Goal: Information Seeking & Learning: Learn about a topic

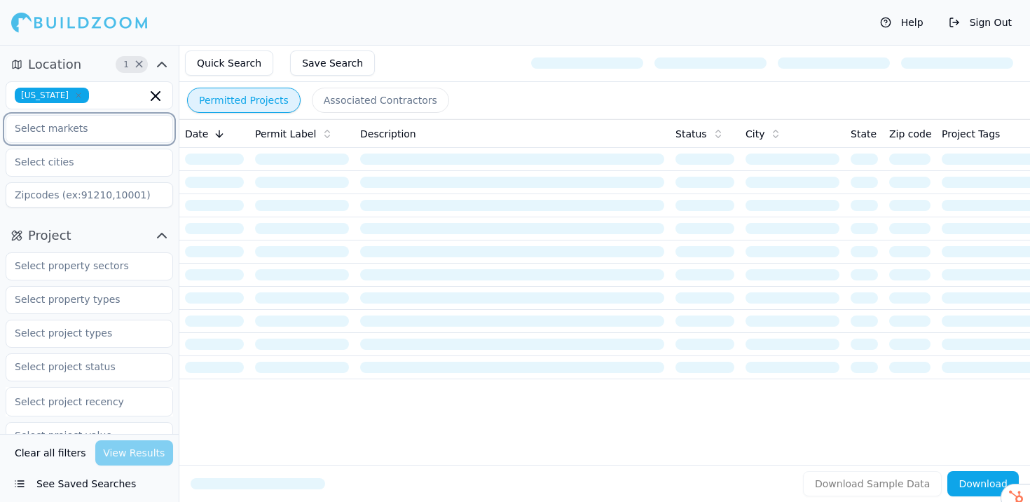
click at [66, 120] on input "text" at bounding box center [80, 128] width 149 height 25
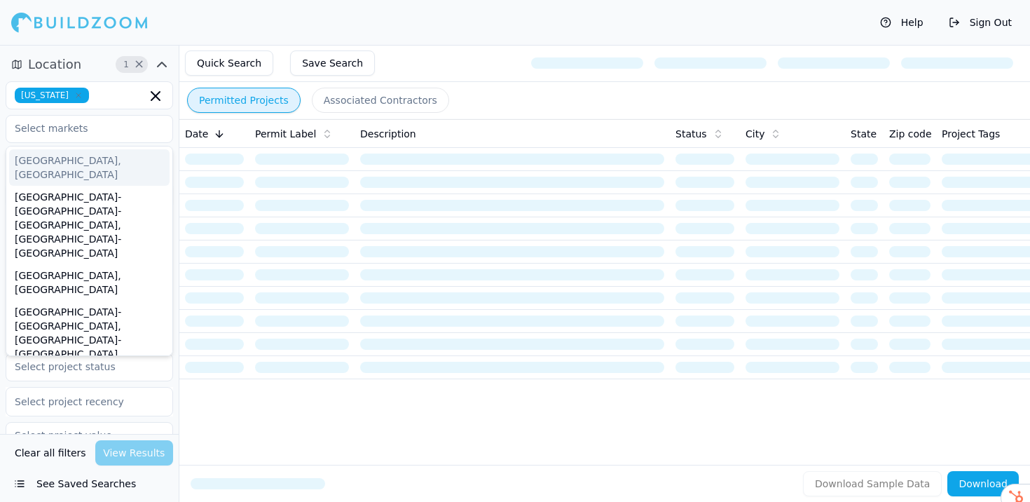
click at [170, 22] on div "Help Sign Out" at bounding box center [515, 22] width 1030 height 45
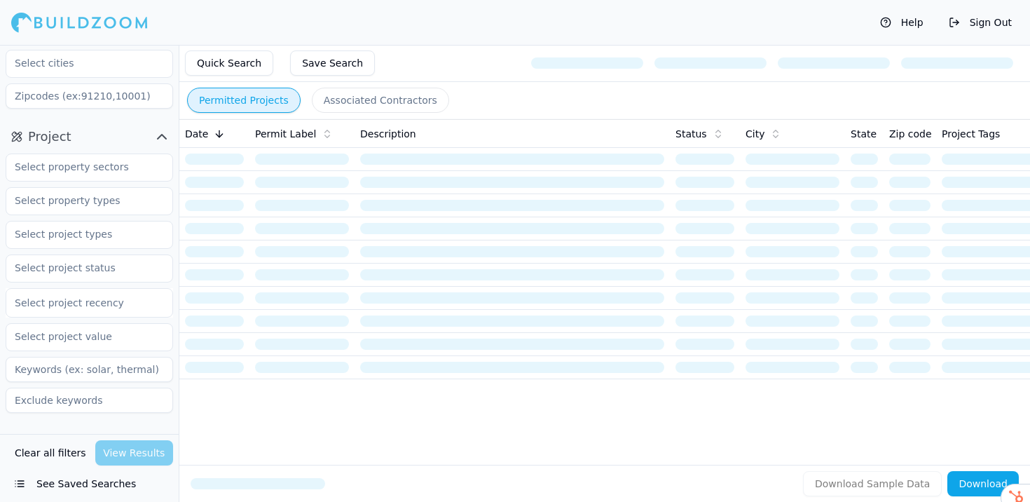
scroll to position [123, 0]
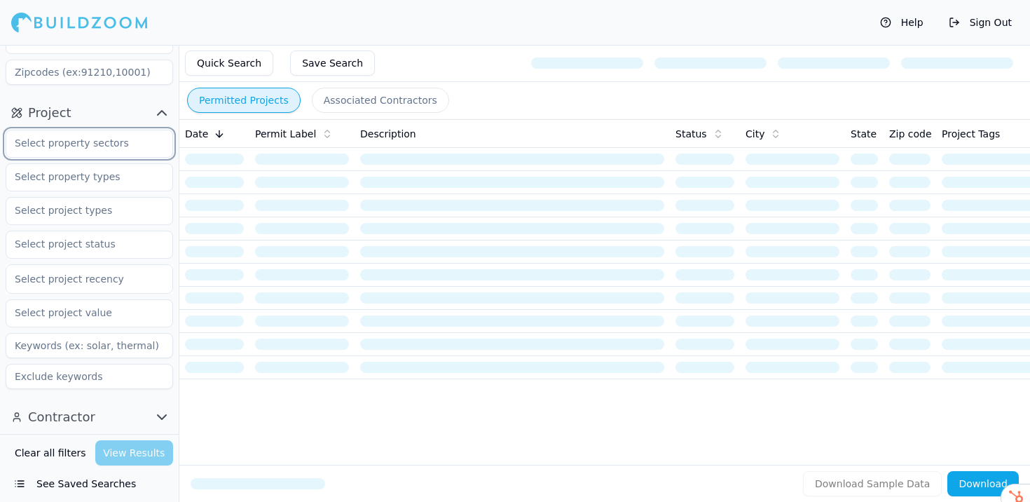
click at [118, 153] on input "text" at bounding box center [80, 142] width 149 height 25
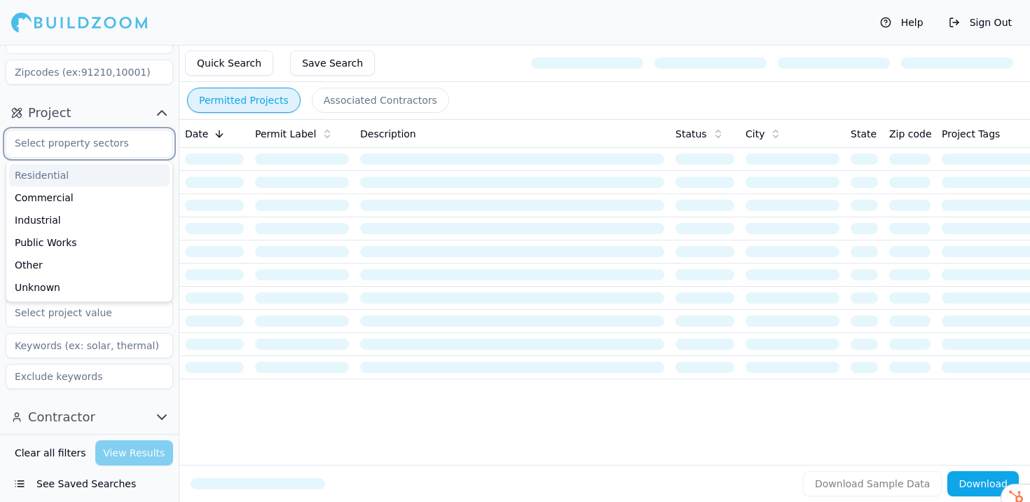
click at [54, 174] on div "Residential" at bounding box center [89, 175] width 160 height 22
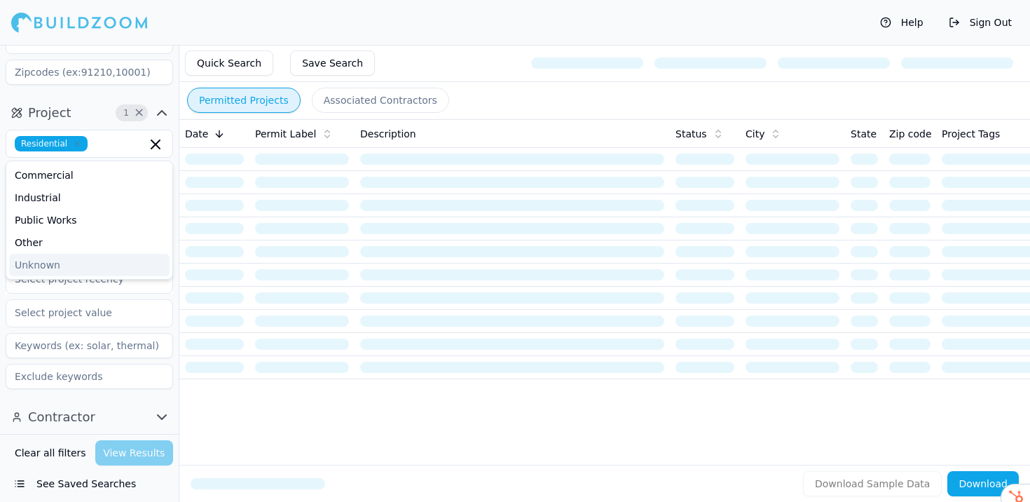
click at [174, 191] on div "Project 1 × Residential Commercial Industrial Public Works Other Unknown Select…" at bounding box center [89, 248] width 179 height 304
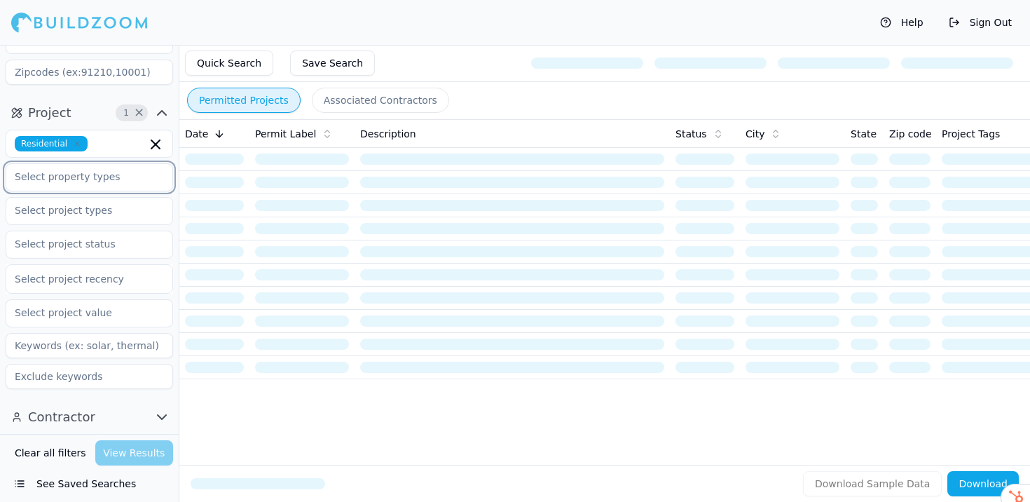
click at [104, 174] on input "text" at bounding box center [80, 176] width 149 height 25
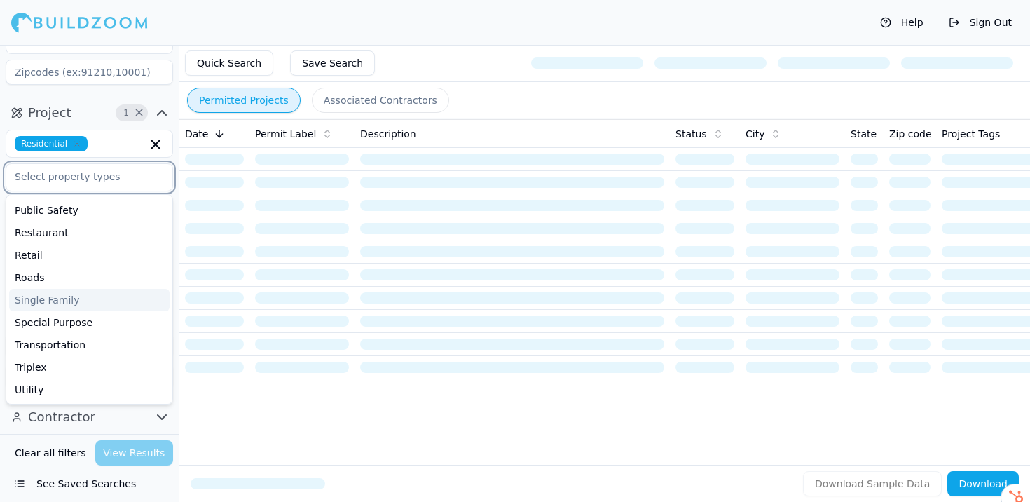
click at [69, 300] on div "Single Family" at bounding box center [89, 300] width 160 height 22
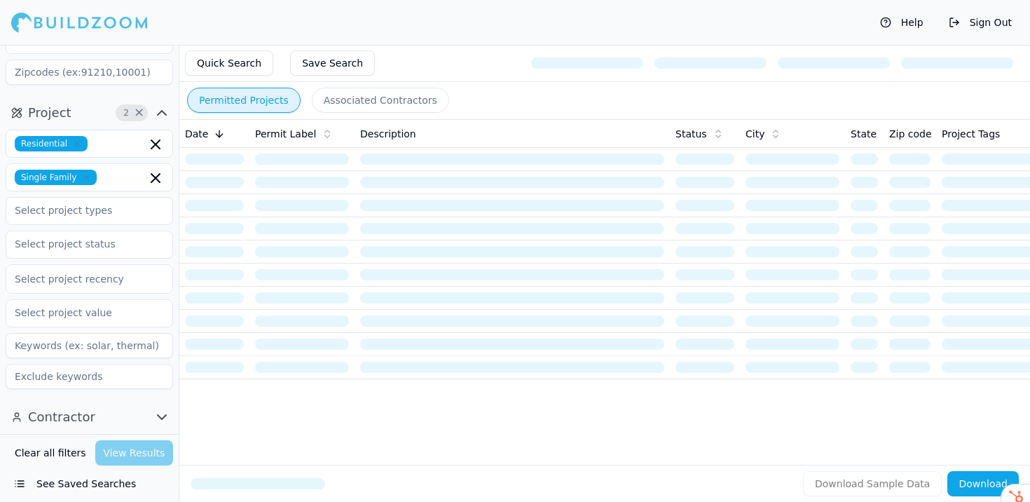
click at [168, 95] on div "Location 1 × [US_STATE]" at bounding box center [89, 10] width 179 height 171
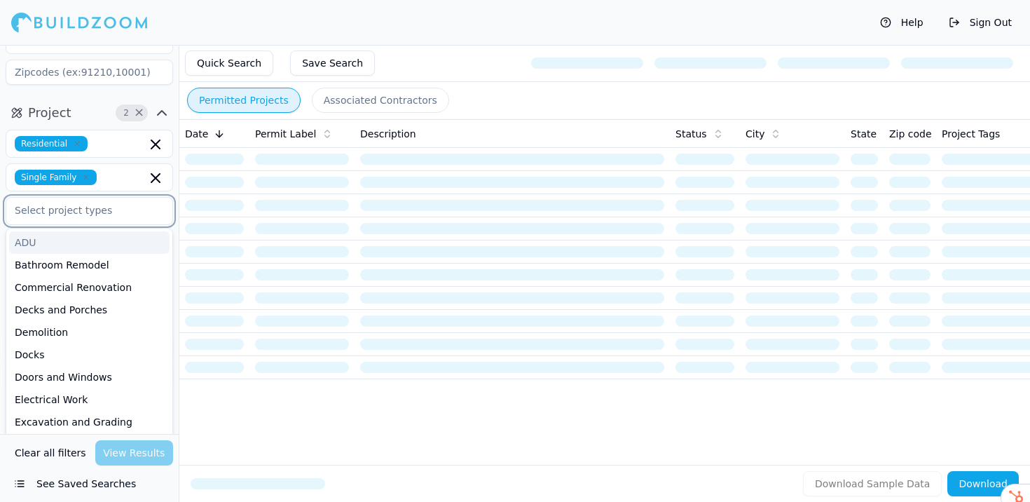
click at [111, 211] on input "text" at bounding box center [80, 210] width 149 height 25
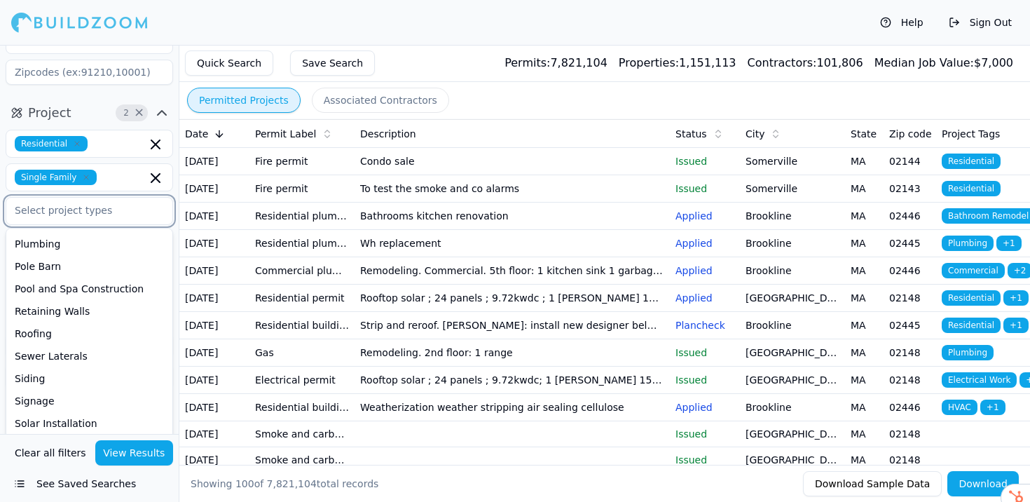
scroll to position [127, 0]
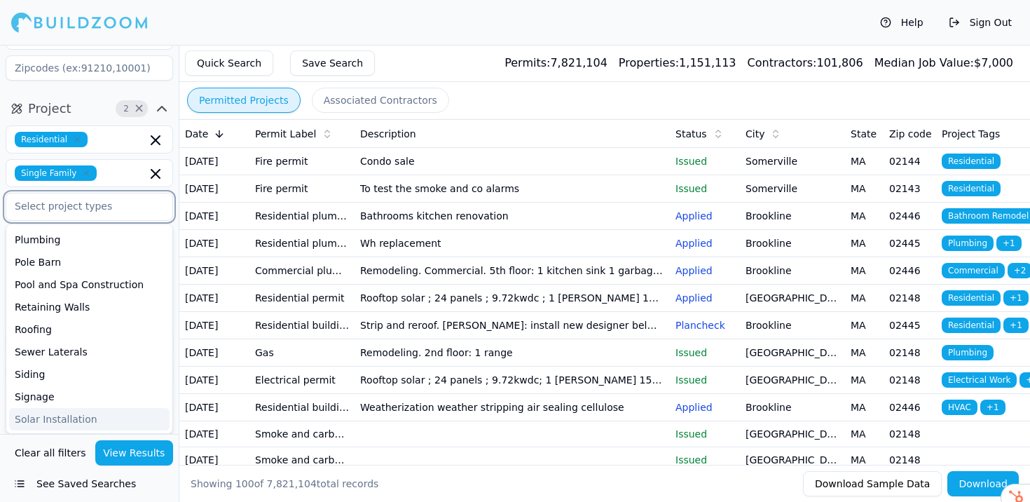
click at [49, 416] on div "Solar Installation" at bounding box center [89, 419] width 160 height 22
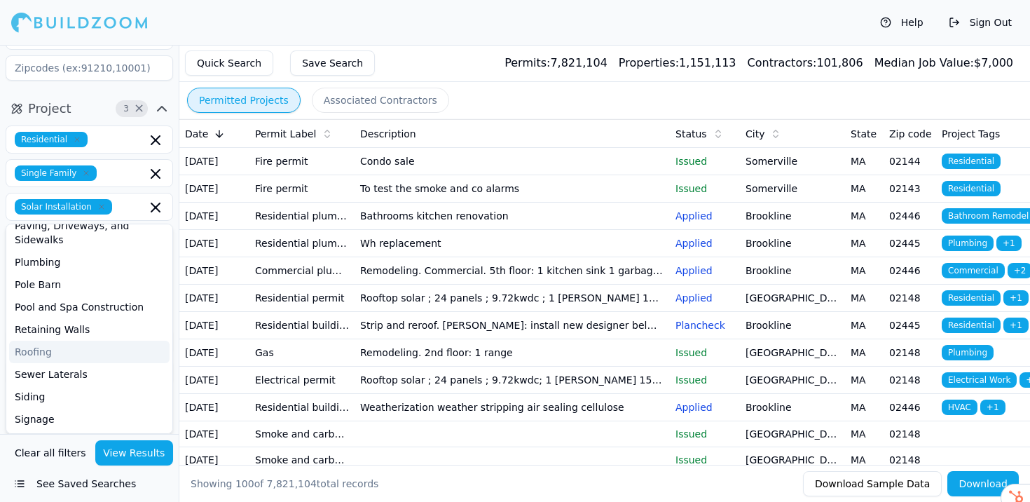
scroll to position [123, 0]
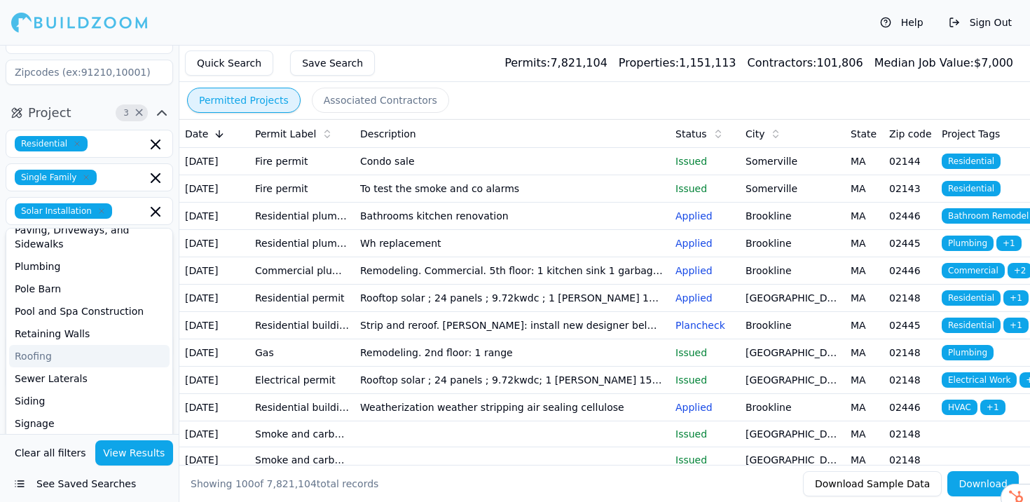
click at [170, 97] on div "Project 3 × Residential Single Family Solar Installation ADU Bathroom Remodel C…" at bounding box center [89, 248] width 179 height 304
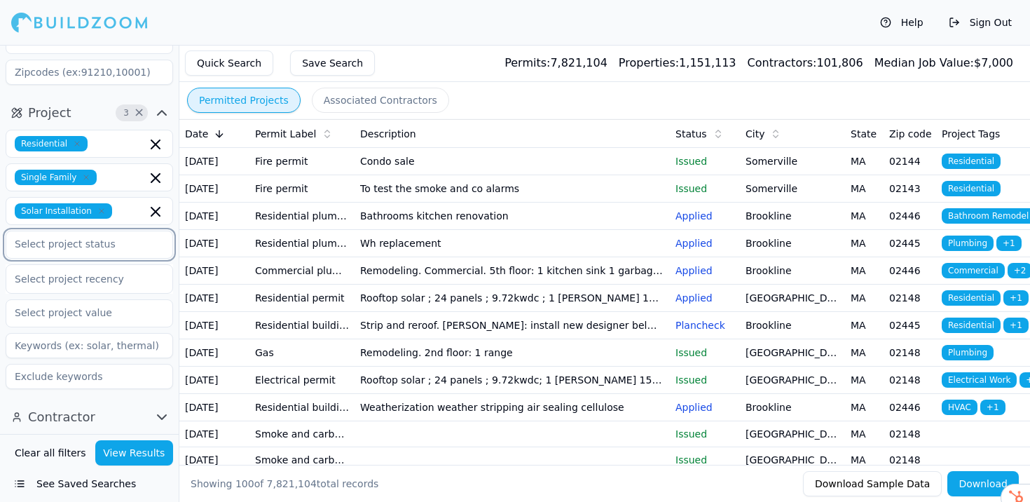
click at [98, 249] on input "text" at bounding box center [80, 243] width 149 height 25
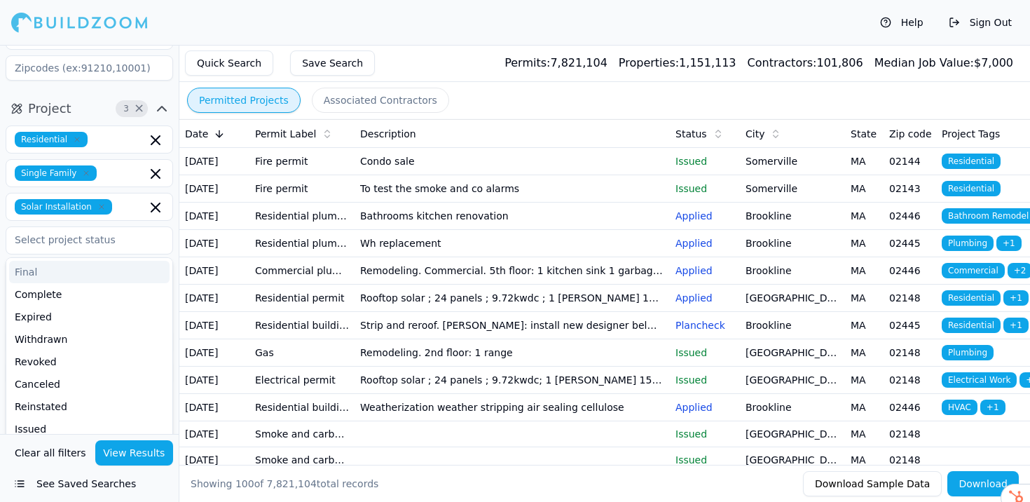
click at [165, 90] on div "Location 1 × [US_STATE]" at bounding box center [89, 6] width 179 height 171
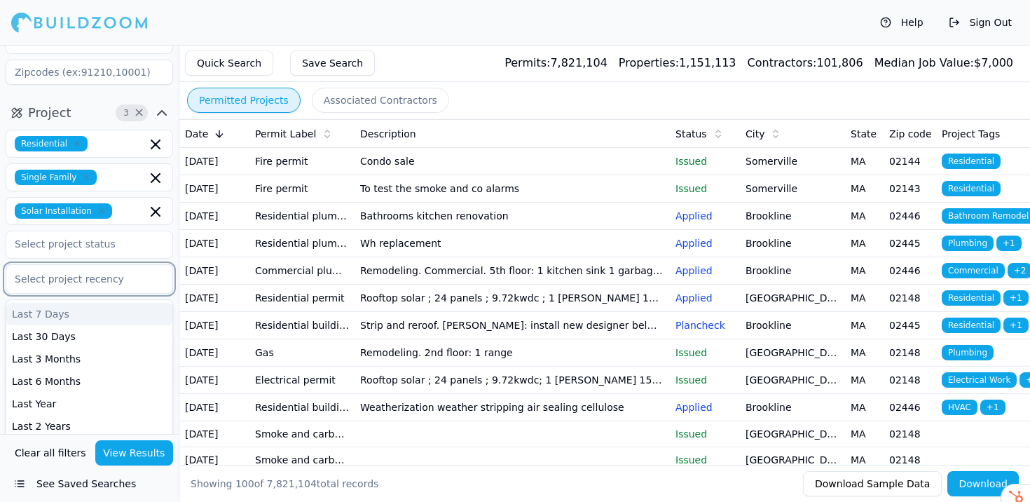
click at [84, 279] on div at bounding box center [89, 279] width 149 height 14
click at [60, 383] on div "Last 6 Months" at bounding box center [89, 381] width 166 height 22
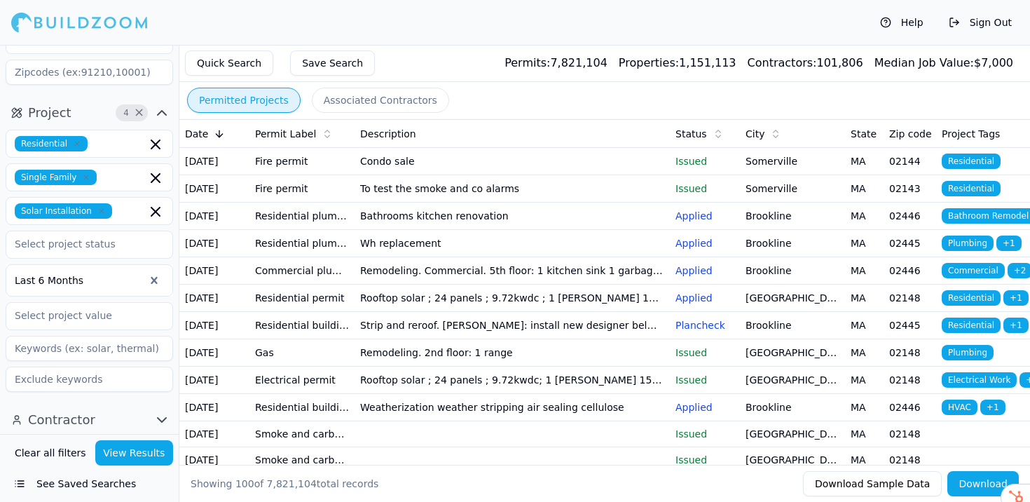
click at [175, 253] on div "Project 4 × Residential Single Family Solar Installation Last 6 Months" at bounding box center [89, 249] width 179 height 307
click at [85, 428] on span "Contractor" at bounding box center [61, 420] width 67 height 20
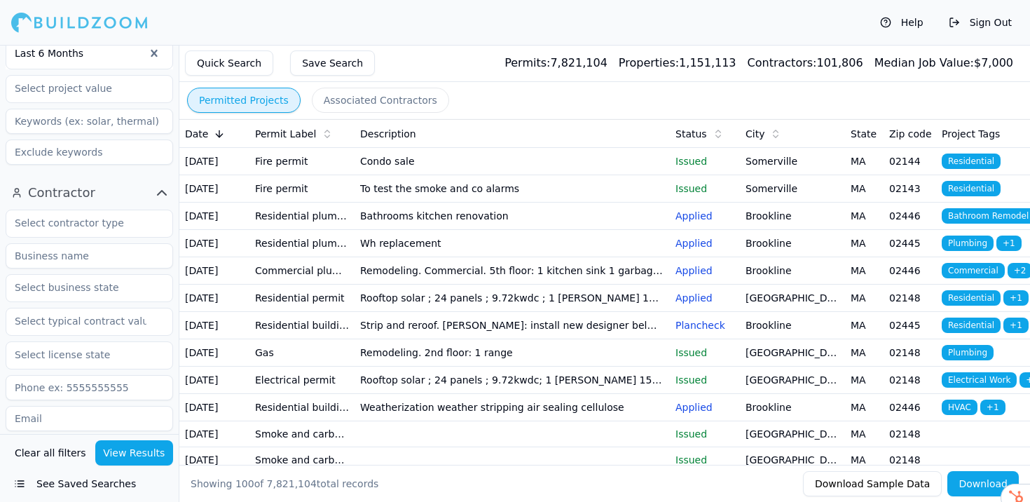
scroll to position [351, 0]
click at [100, 247] on input at bounding box center [89, 254] width 167 height 25
click at [123, 456] on button "View Results" at bounding box center [134, 452] width 78 height 25
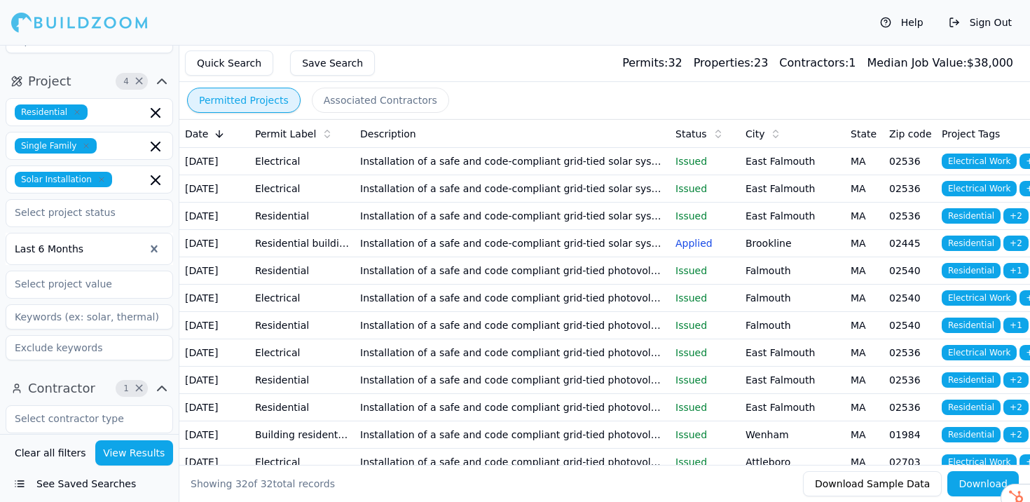
scroll to position [155, 0]
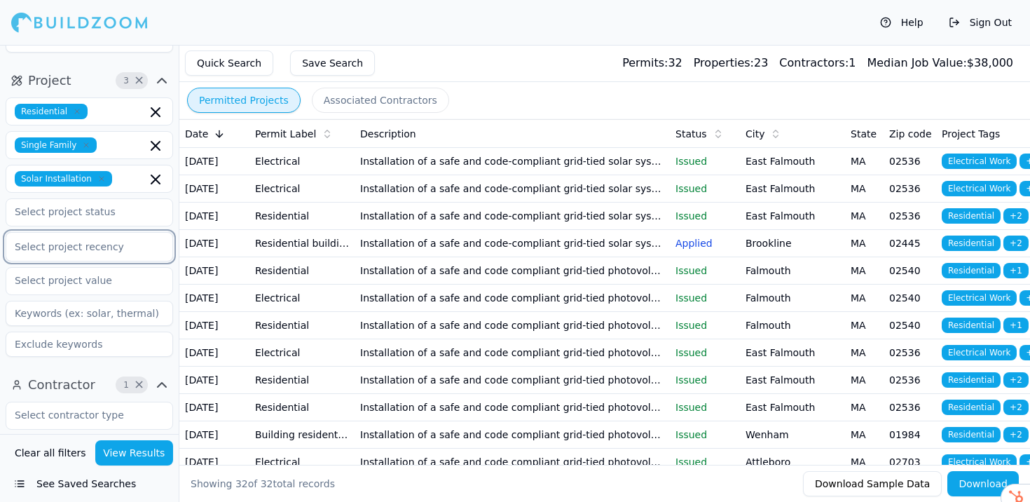
click at [107, 247] on div at bounding box center [89, 247] width 149 height 14
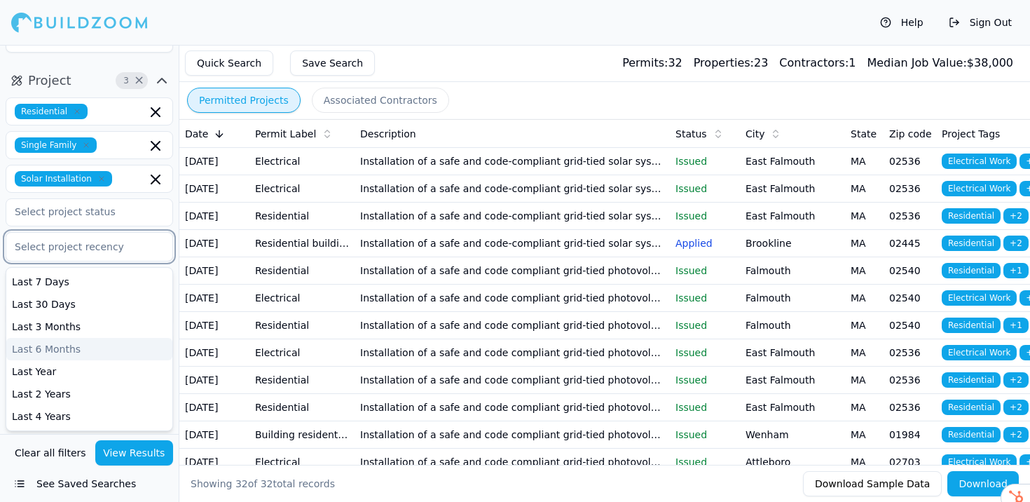
click at [58, 359] on div "Last 6 Months" at bounding box center [89, 349] width 166 height 22
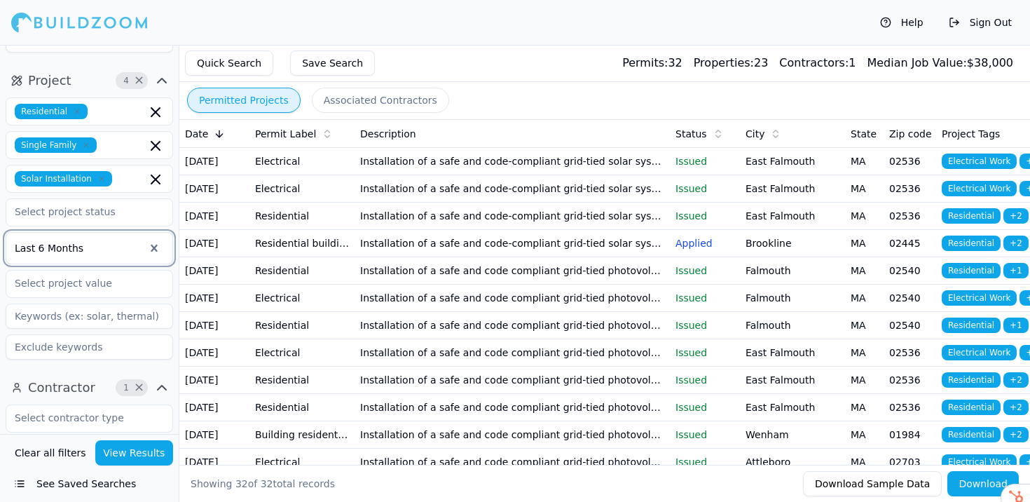
click at [87, 247] on div at bounding box center [80, 248] width 130 height 14
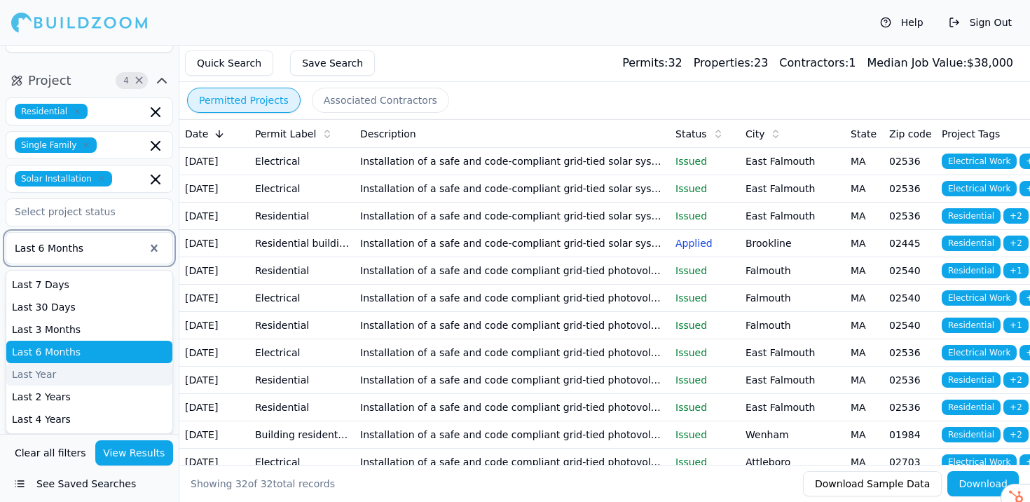
click at [45, 376] on div "Last Year" at bounding box center [89, 374] width 166 height 22
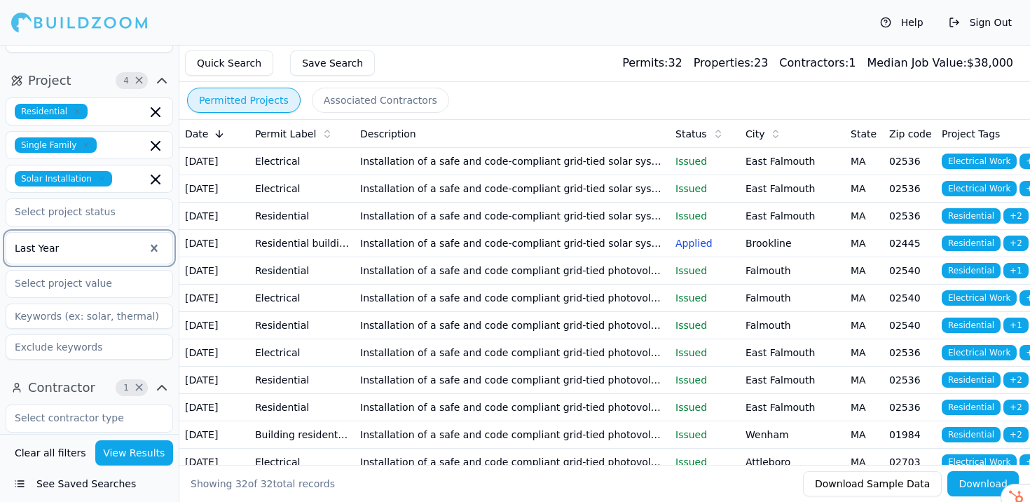
click at [126, 450] on button "View Results" at bounding box center [134, 452] width 78 height 25
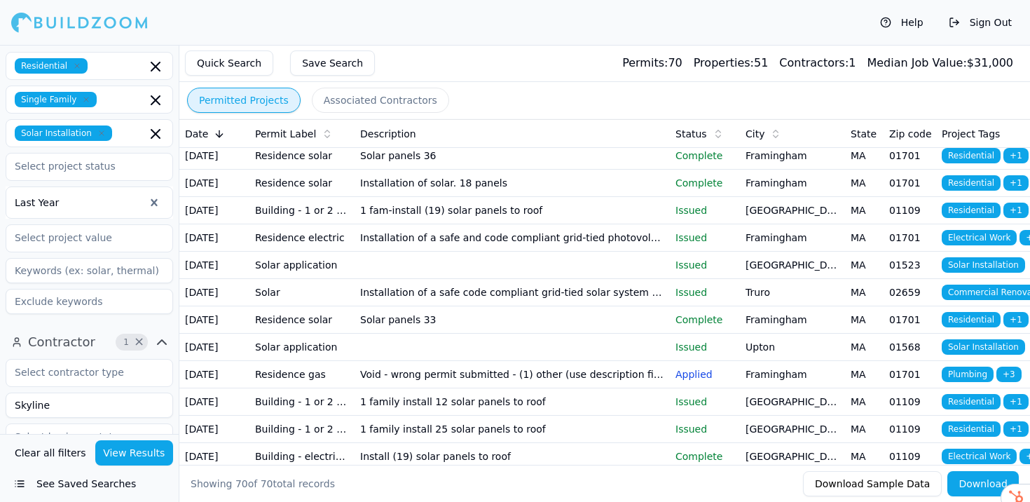
scroll to position [151, 0]
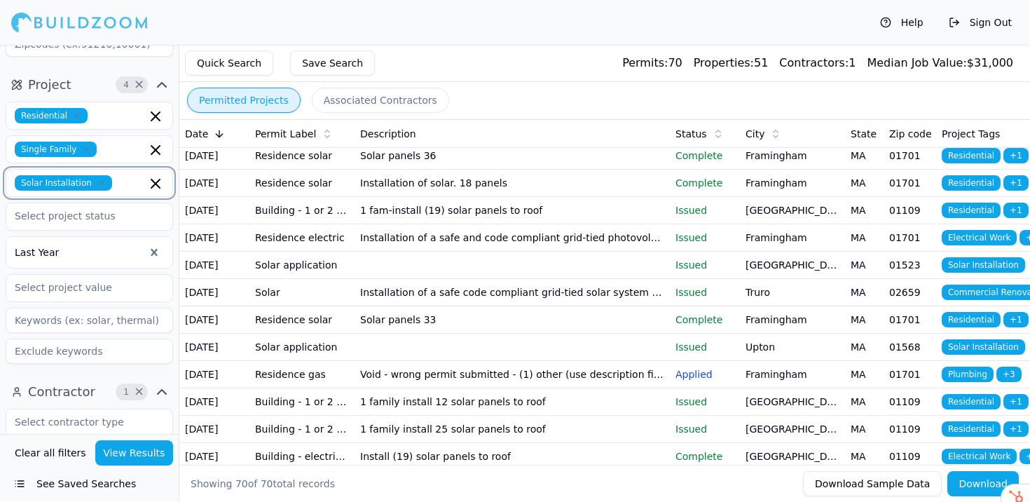
click at [120, 178] on input "text" at bounding box center [132, 182] width 29 height 15
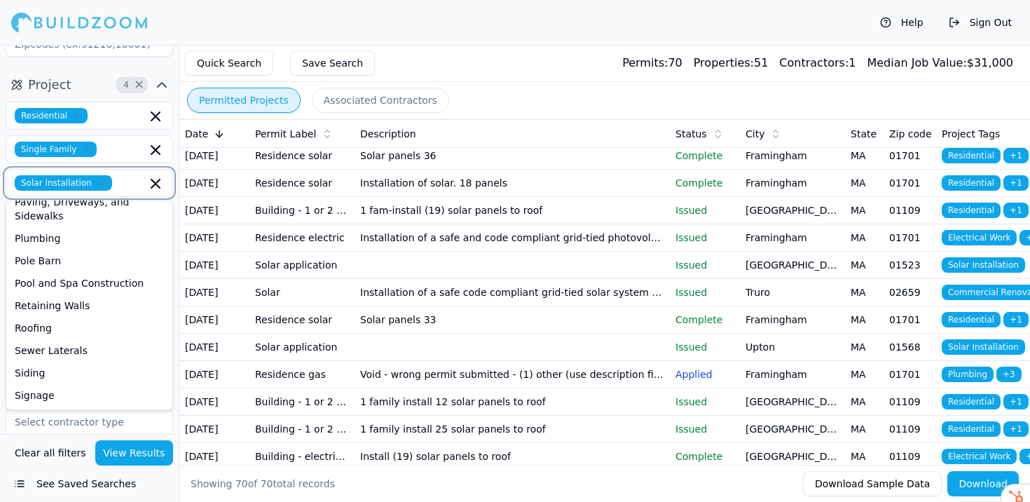
scroll to position [200, 0]
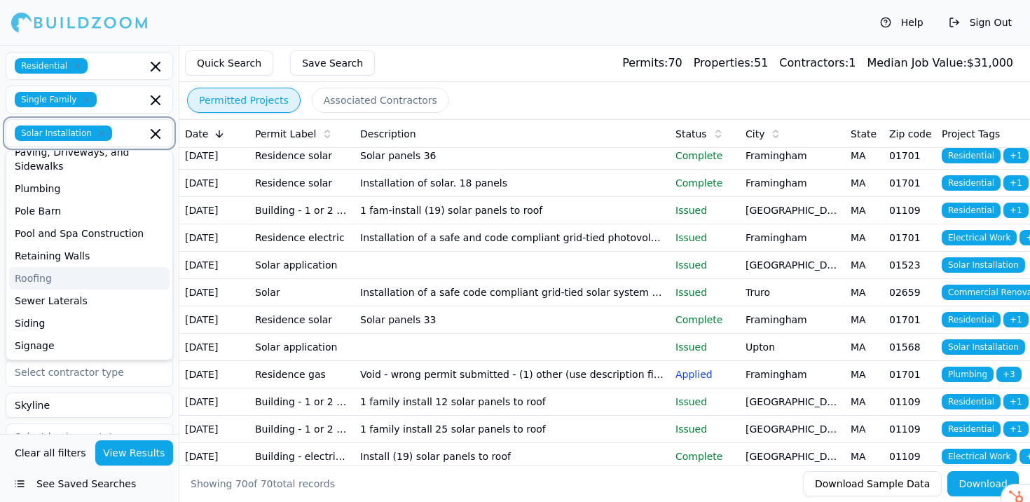
click at [49, 277] on div "Roofing" at bounding box center [89, 278] width 160 height 22
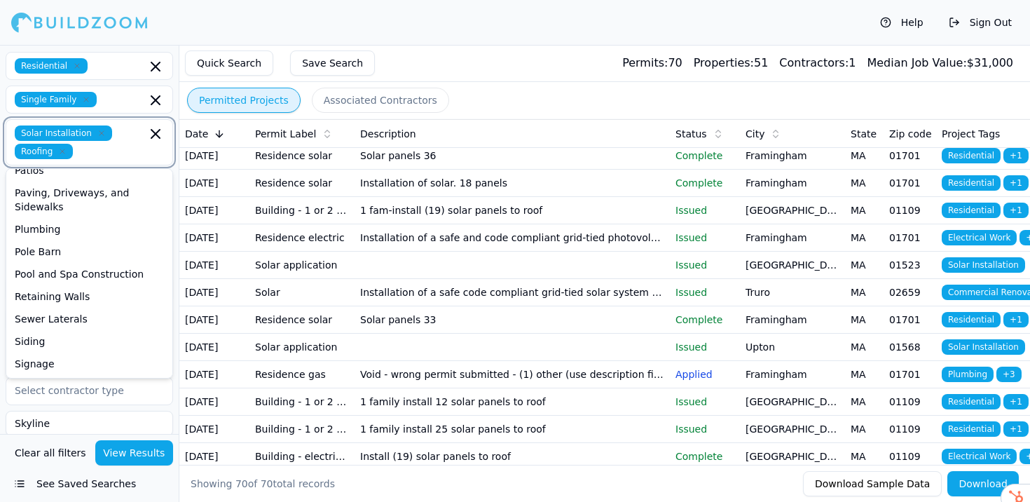
scroll to position [483, 0]
click at [149, 453] on button "View Results" at bounding box center [134, 452] width 78 height 25
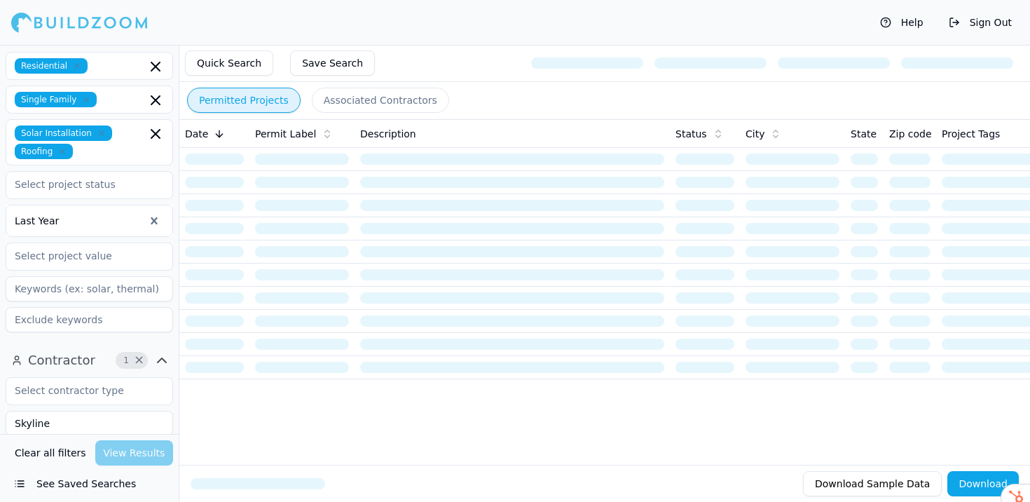
scroll to position [0, 0]
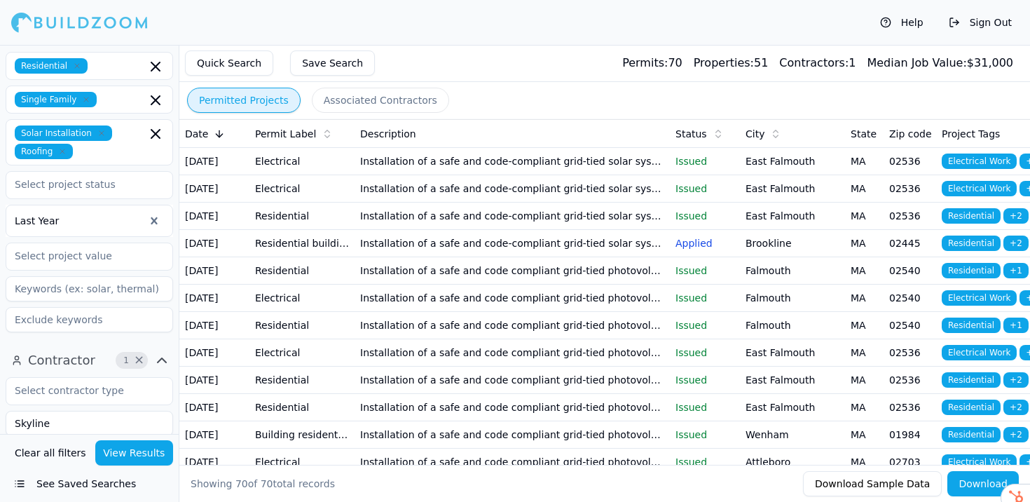
click at [63, 151] on icon "button" at bounding box center [62, 151] width 8 height 8
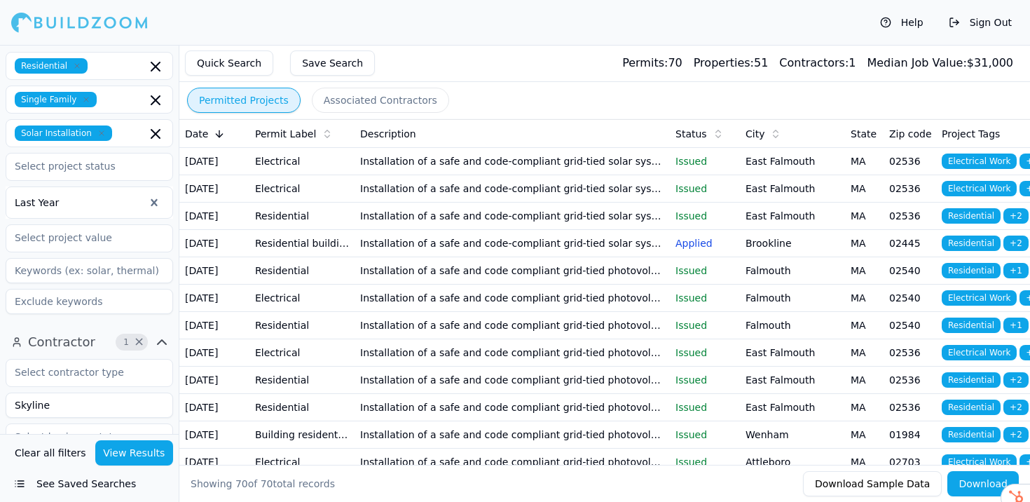
click at [143, 450] on button "View Results" at bounding box center [134, 452] width 78 height 25
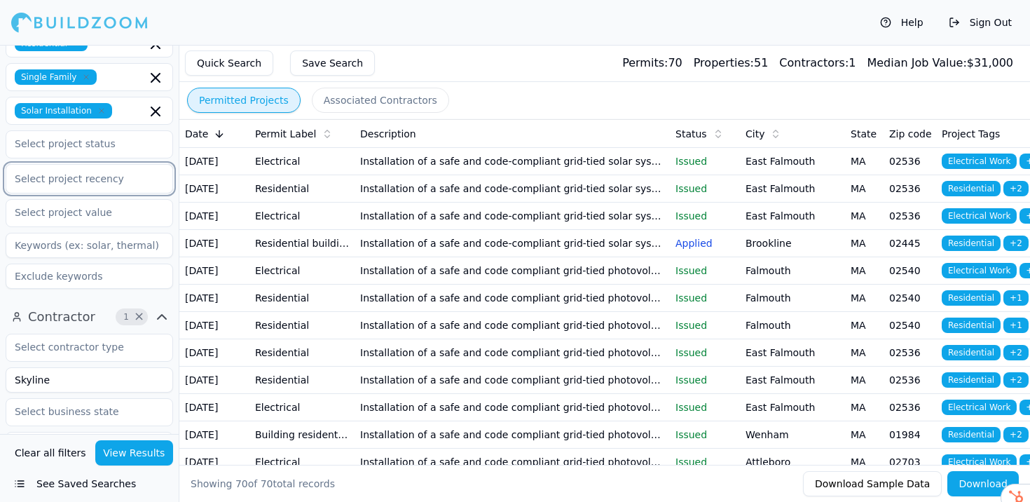
scroll to position [245, 0]
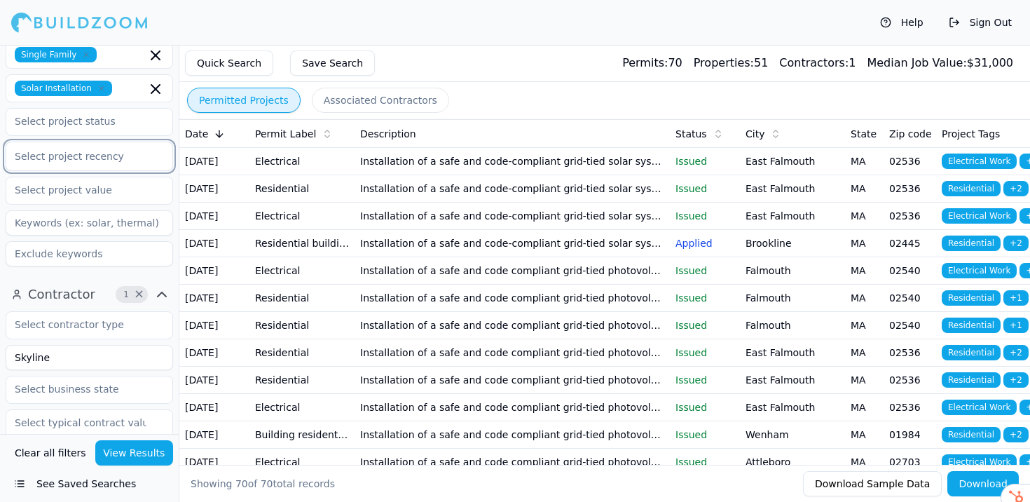
click at [60, 369] on input "Skyline" at bounding box center [89, 357] width 167 height 25
click at [115, 460] on button "View Results" at bounding box center [134, 452] width 78 height 25
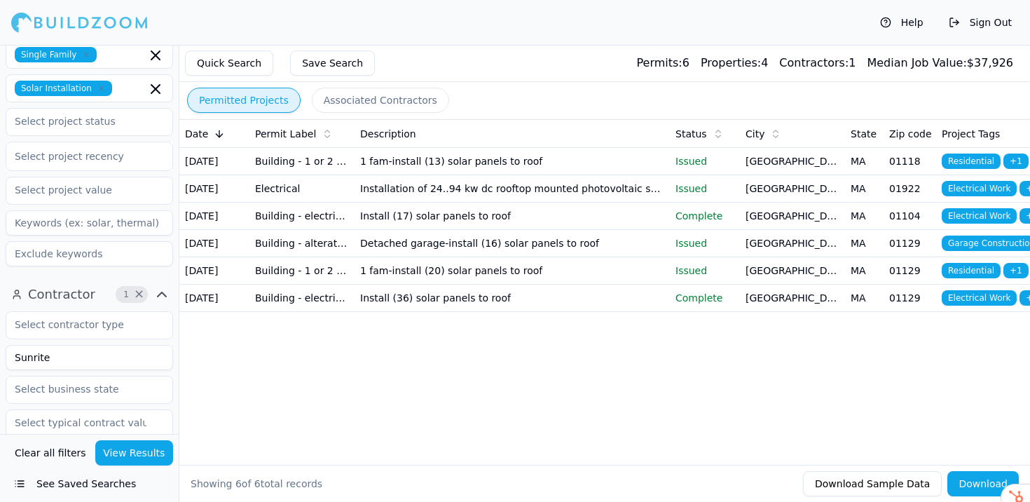
click at [298, 312] on td "Building - electrical permit" at bounding box center [301, 297] width 105 height 27
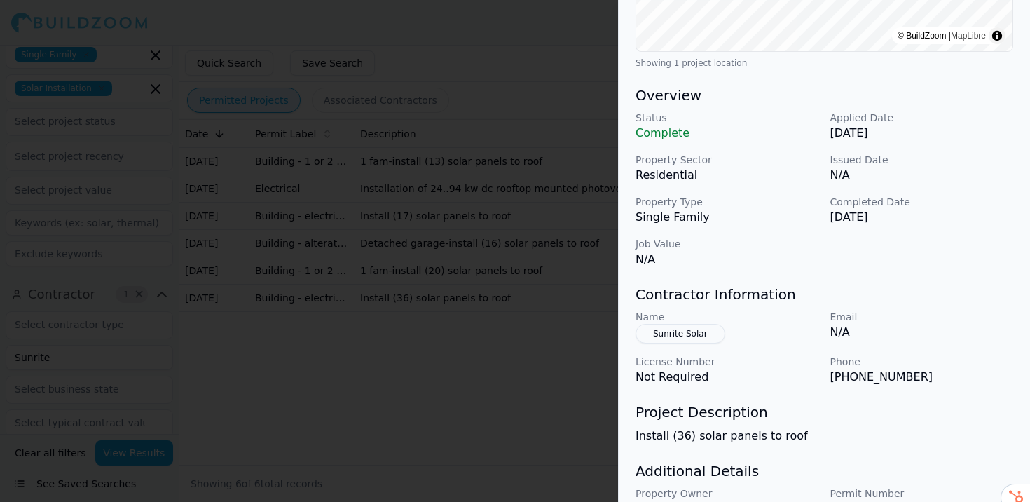
scroll to position [357, 0]
click at [684, 331] on button "Sunrite Solar" at bounding box center [680, 332] width 90 height 20
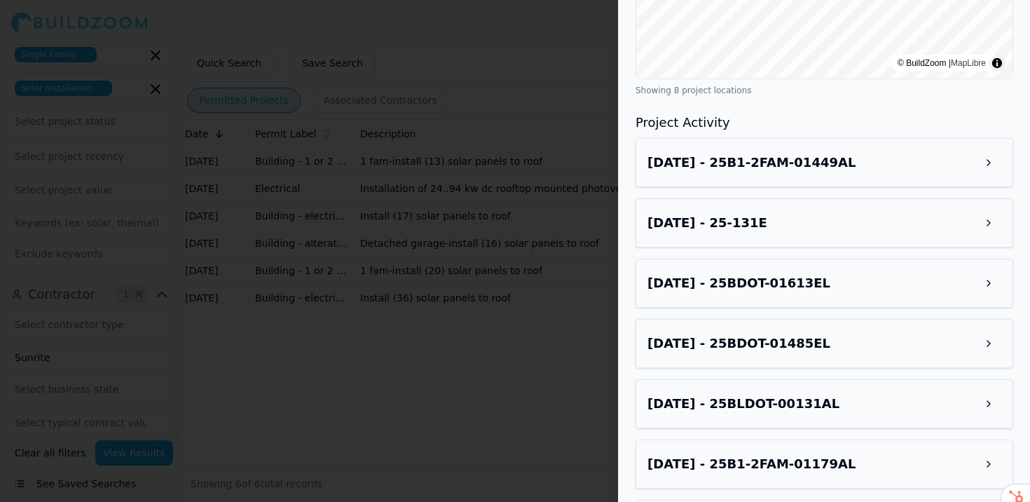
scroll to position [0, 0]
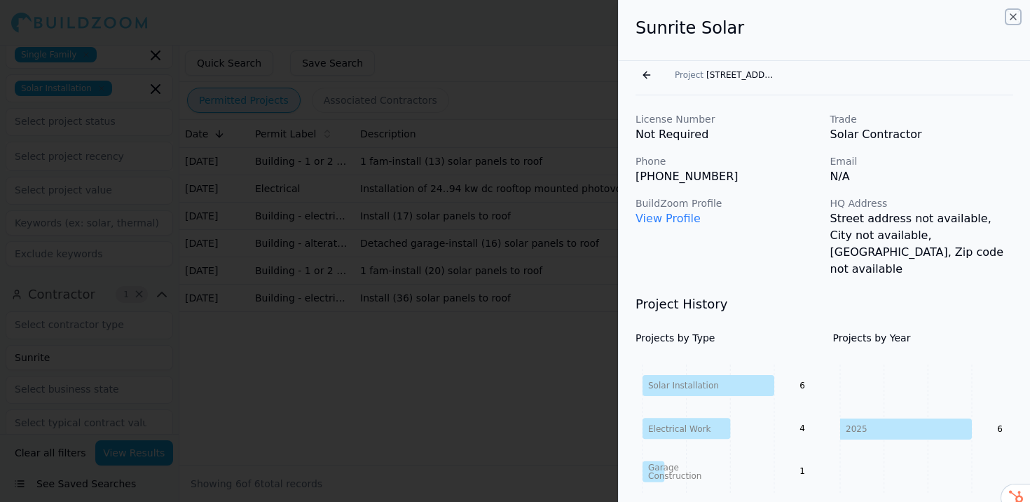
click at [1012, 16] on icon "button" at bounding box center [1013, 17] width 6 height 6
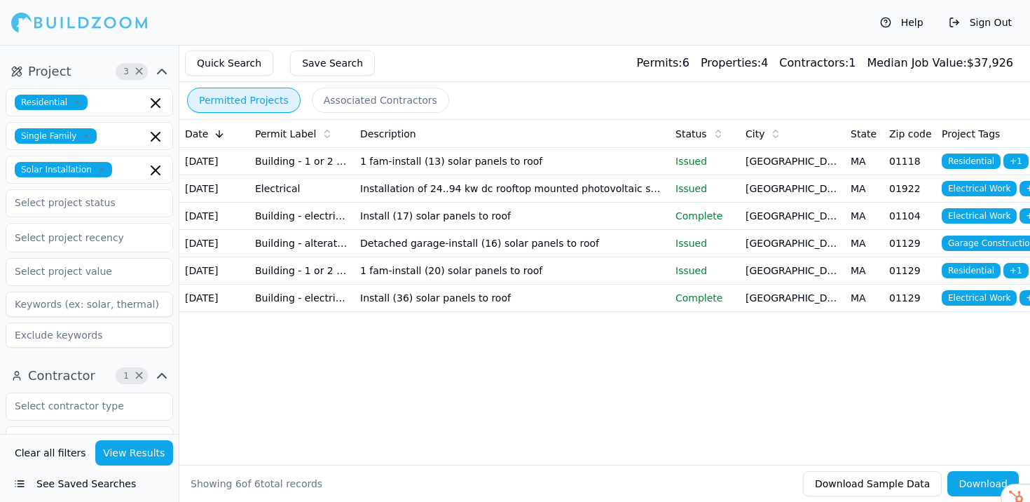
scroll to position [166, 0]
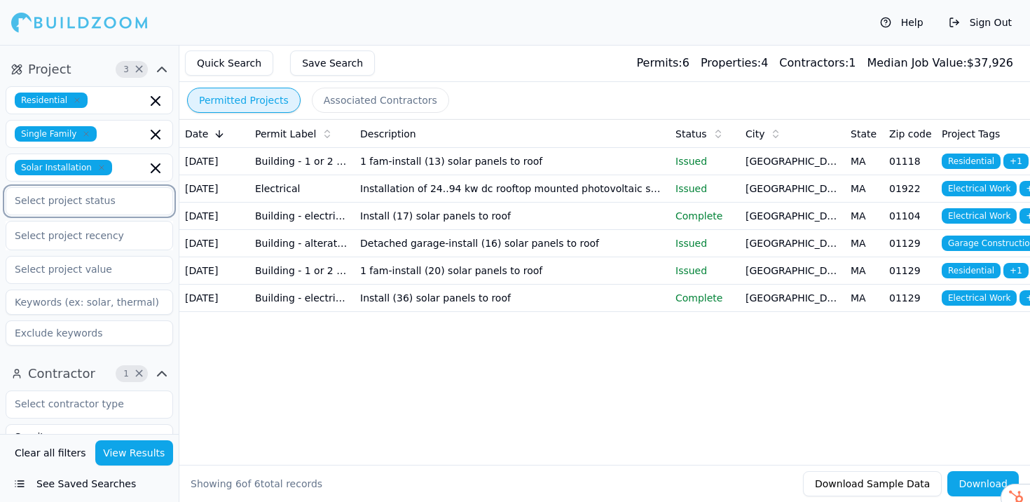
click at [105, 204] on input "text" at bounding box center [80, 200] width 149 height 25
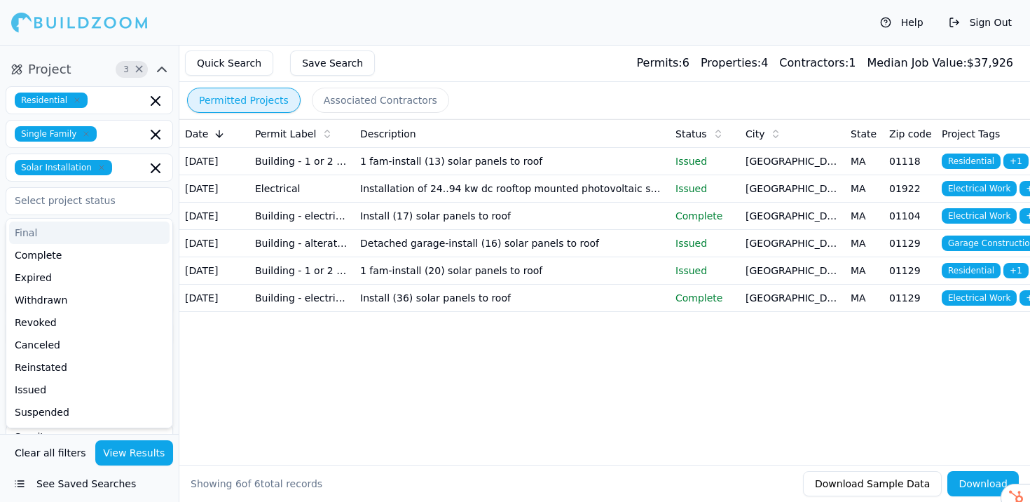
click at [177, 184] on div "Project 3 × Residential Single Family Solar Installation Final Complete Expired…" at bounding box center [89, 205] width 179 height 304
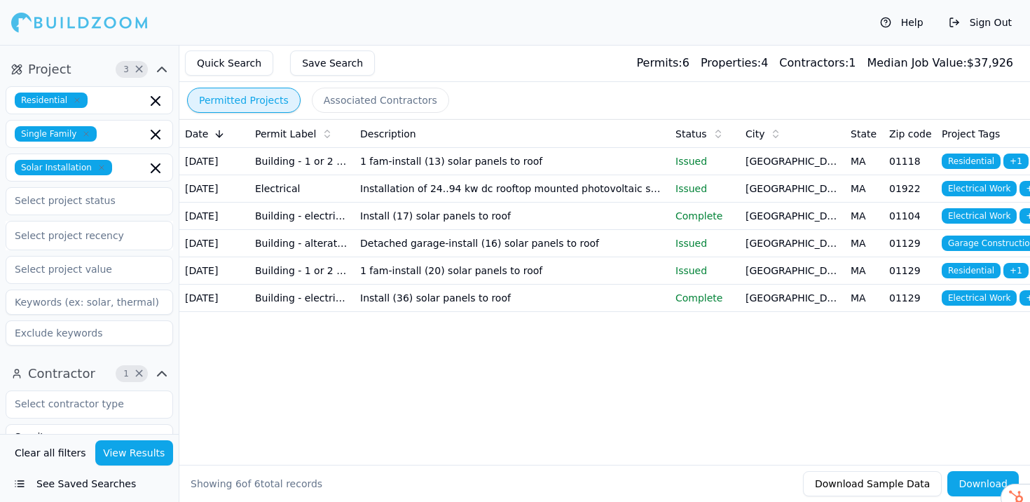
click at [113, 242] on div at bounding box center [89, 235] width 149 height 14
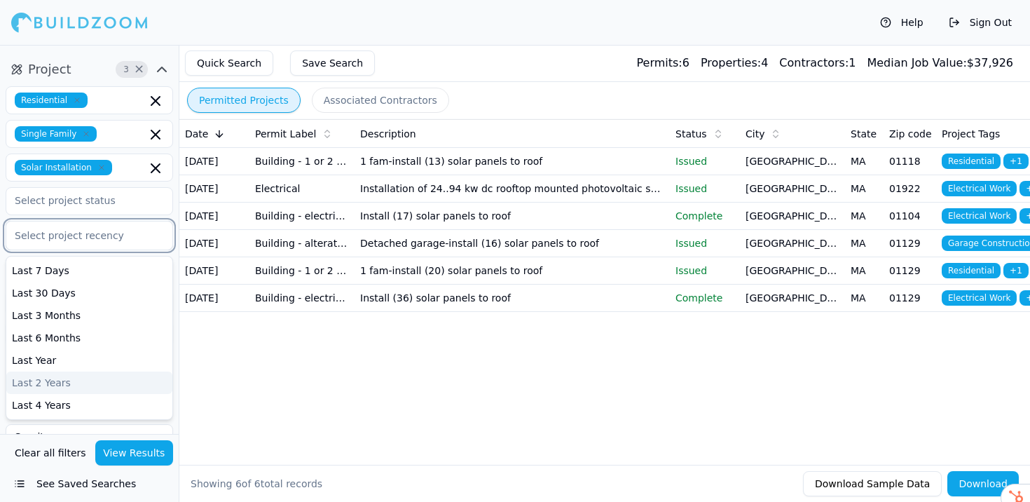
click at [85, 385] on div "Last 2 Years" at bounding box center [89, 382] width 166 height 22
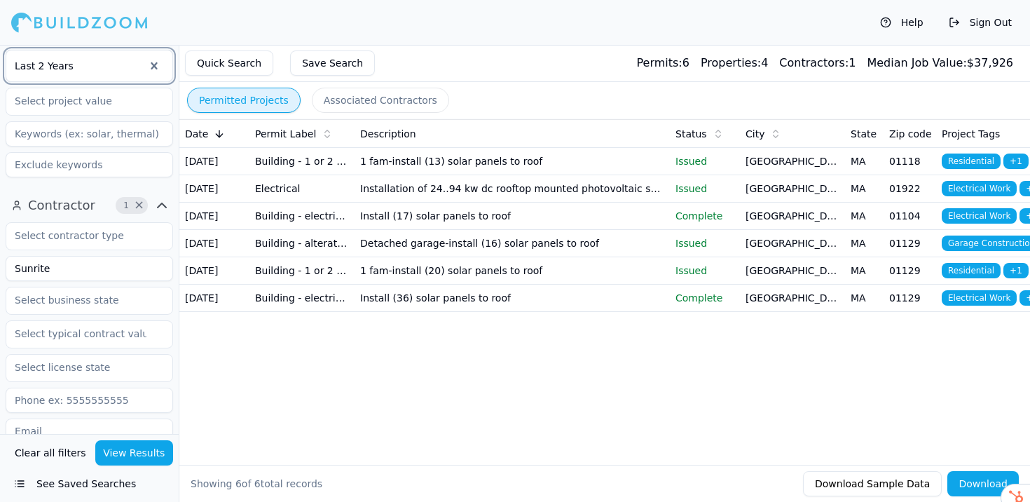
scroll to position [343, 0]
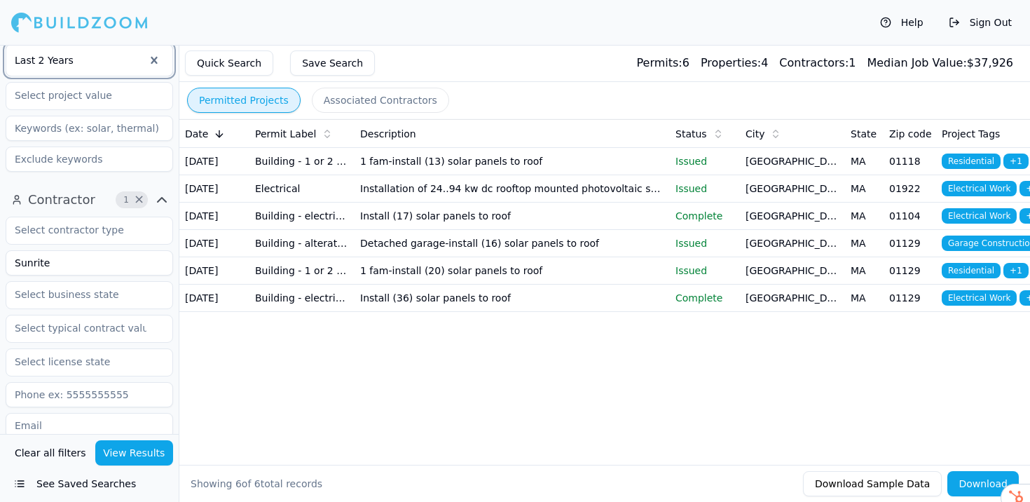
click at [66, 254] on input "Sunrite" at bounding box center [89, 262] width 167 height 25
type input "Skyline"
click at [131, 450] on button "View Results" at bounding box center [134, 452] width 78 height 25
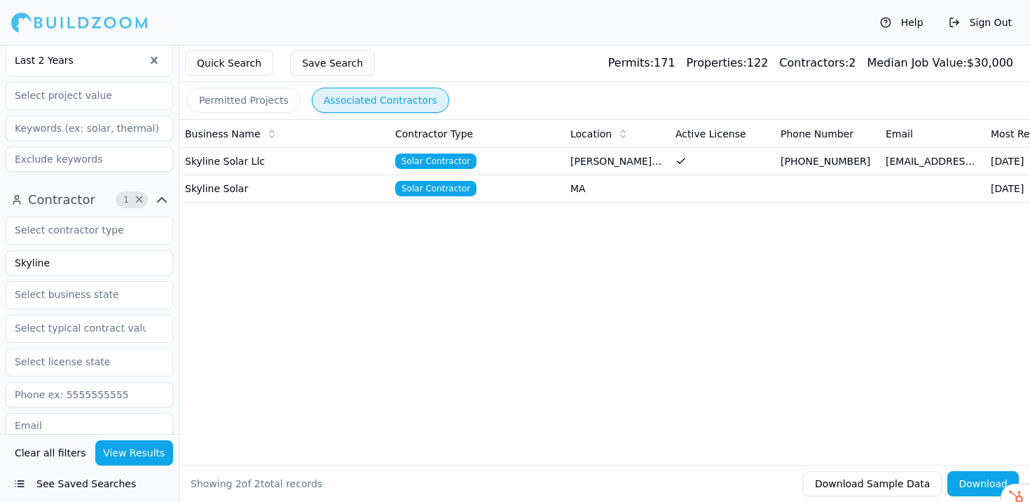
click at [349, 105] on button "Associated Contractors" at bounding box center [380, 100] width 137 height 25
